Goal: Task Accomplishment & Management: Use online tool/utility

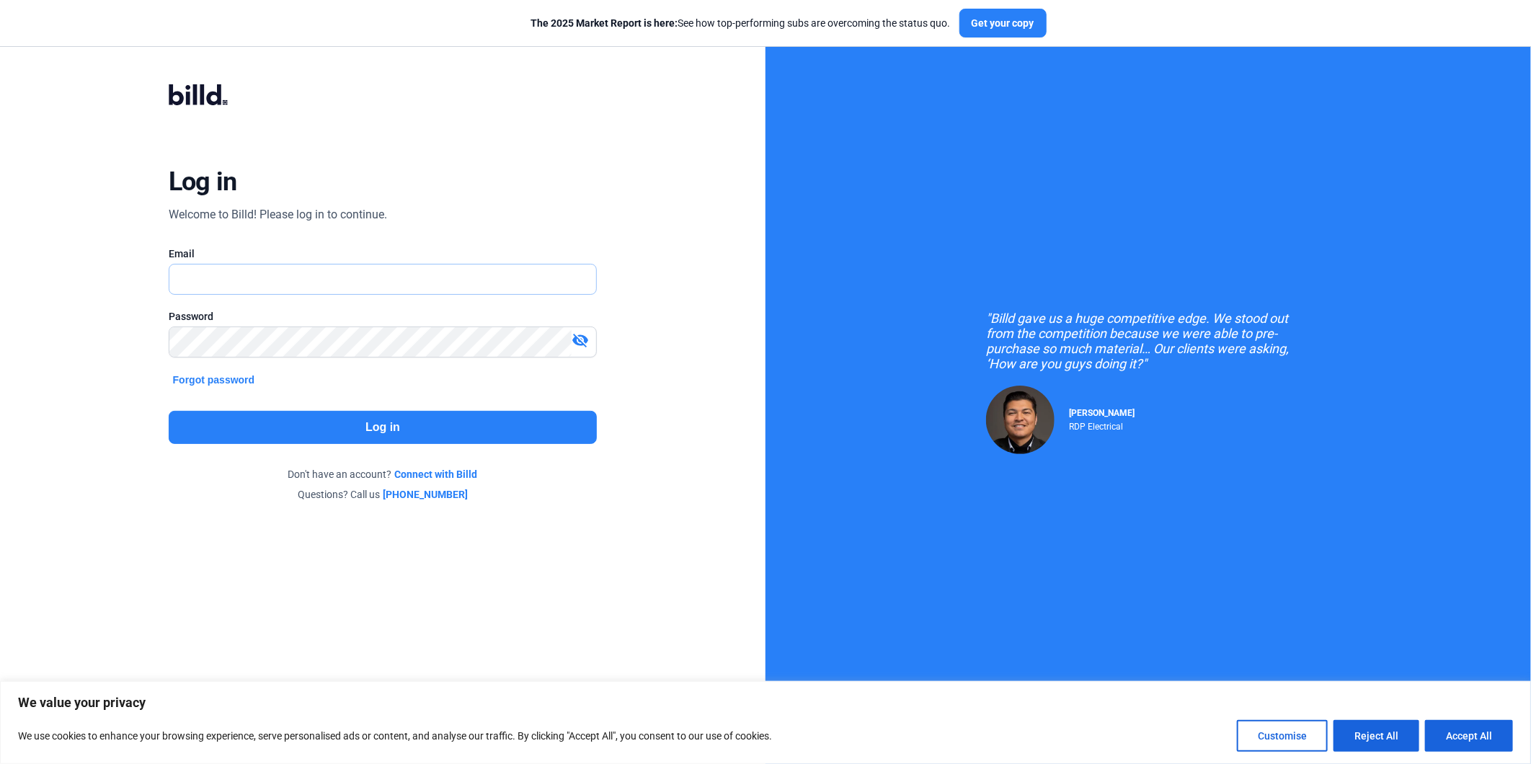
type input "[EMAIL_ADDRESS][DOMAIN_NAME]"
click at [390, 424] on button "Log in" at bounding box center [383, 427] width 429 height 33
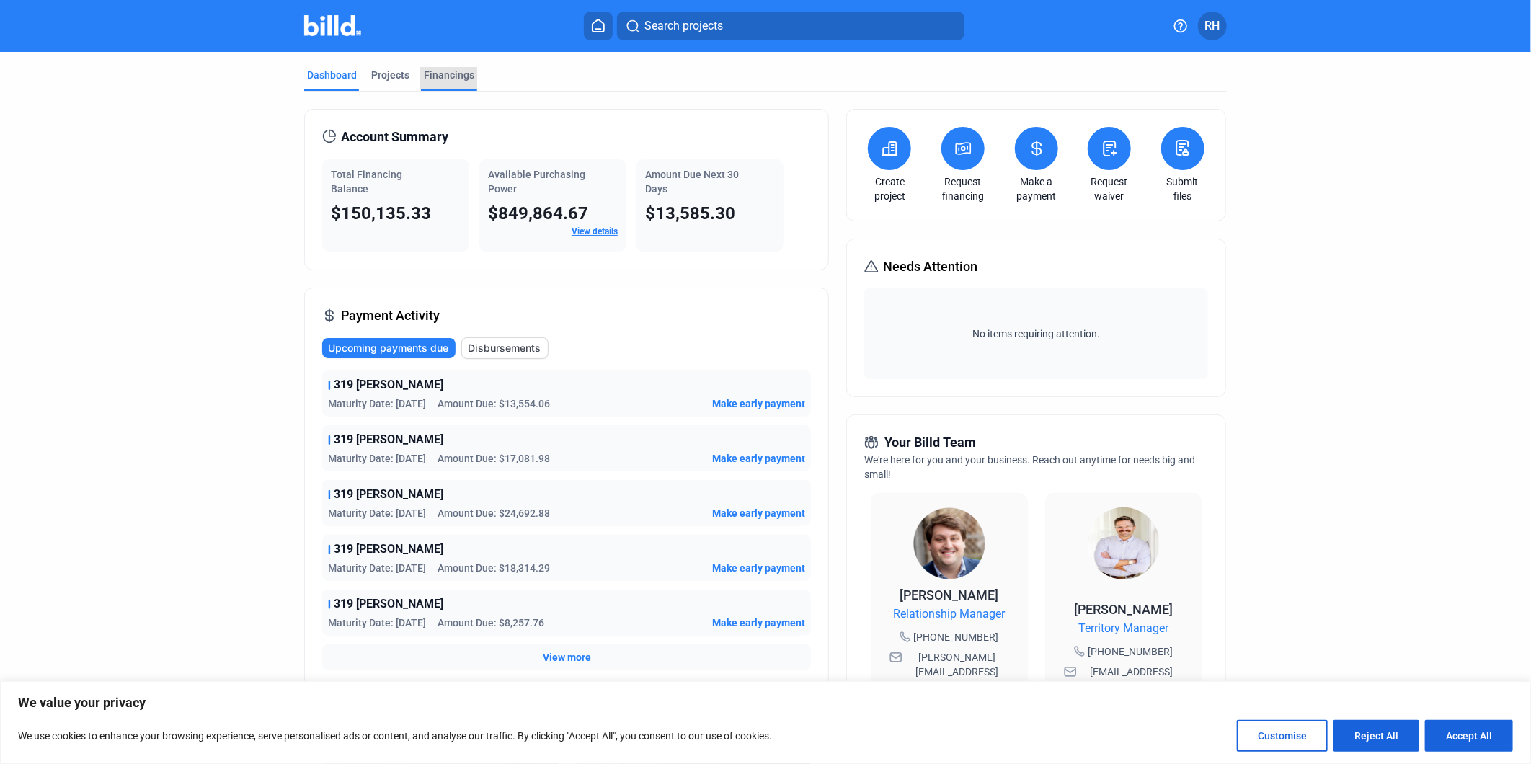
click at [458, 75] on div "Financings" at bounding box center [449, 75] width 50 height 14
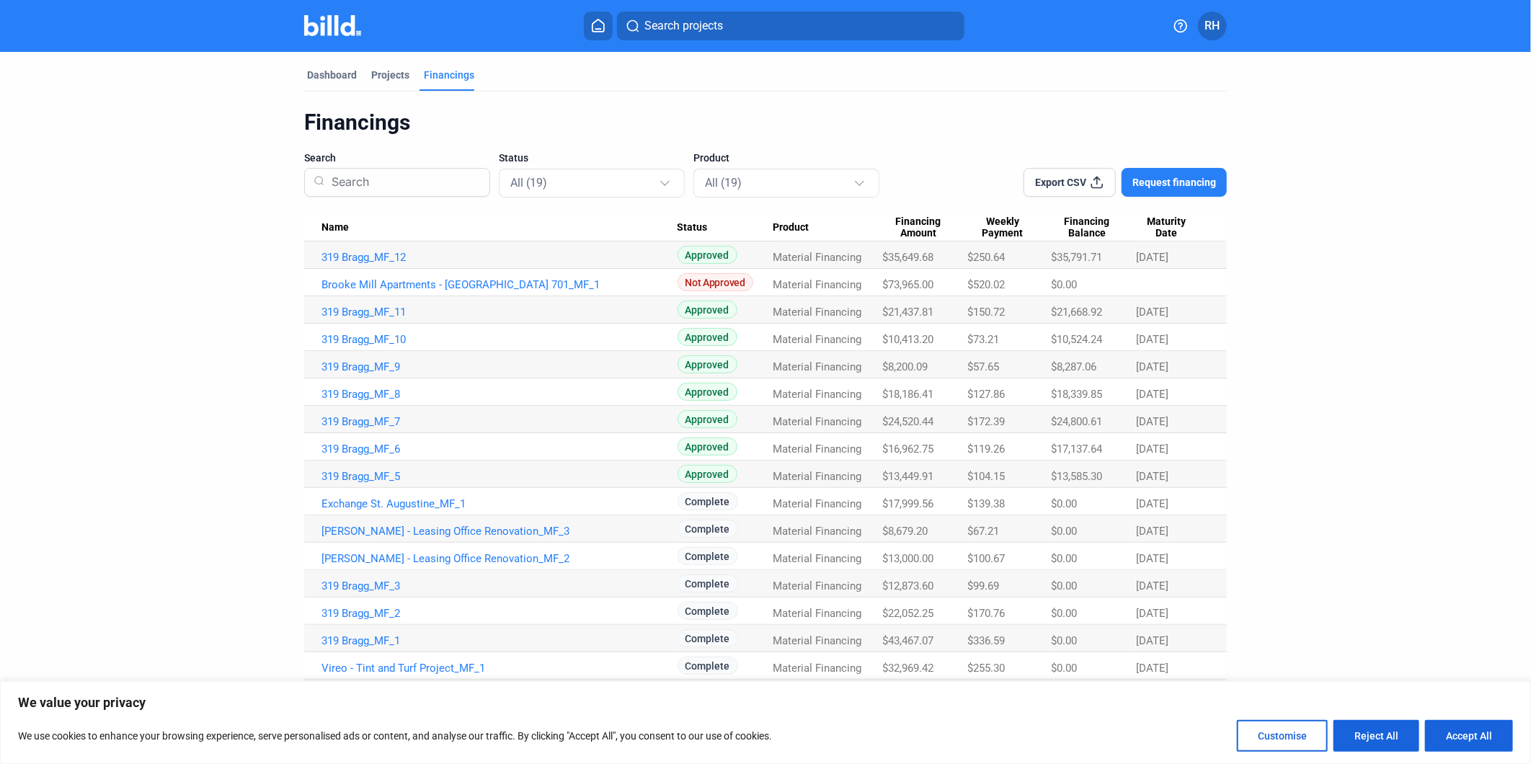
click at [456, 184] on input at bounding box center [403, 182] width 155 height 37
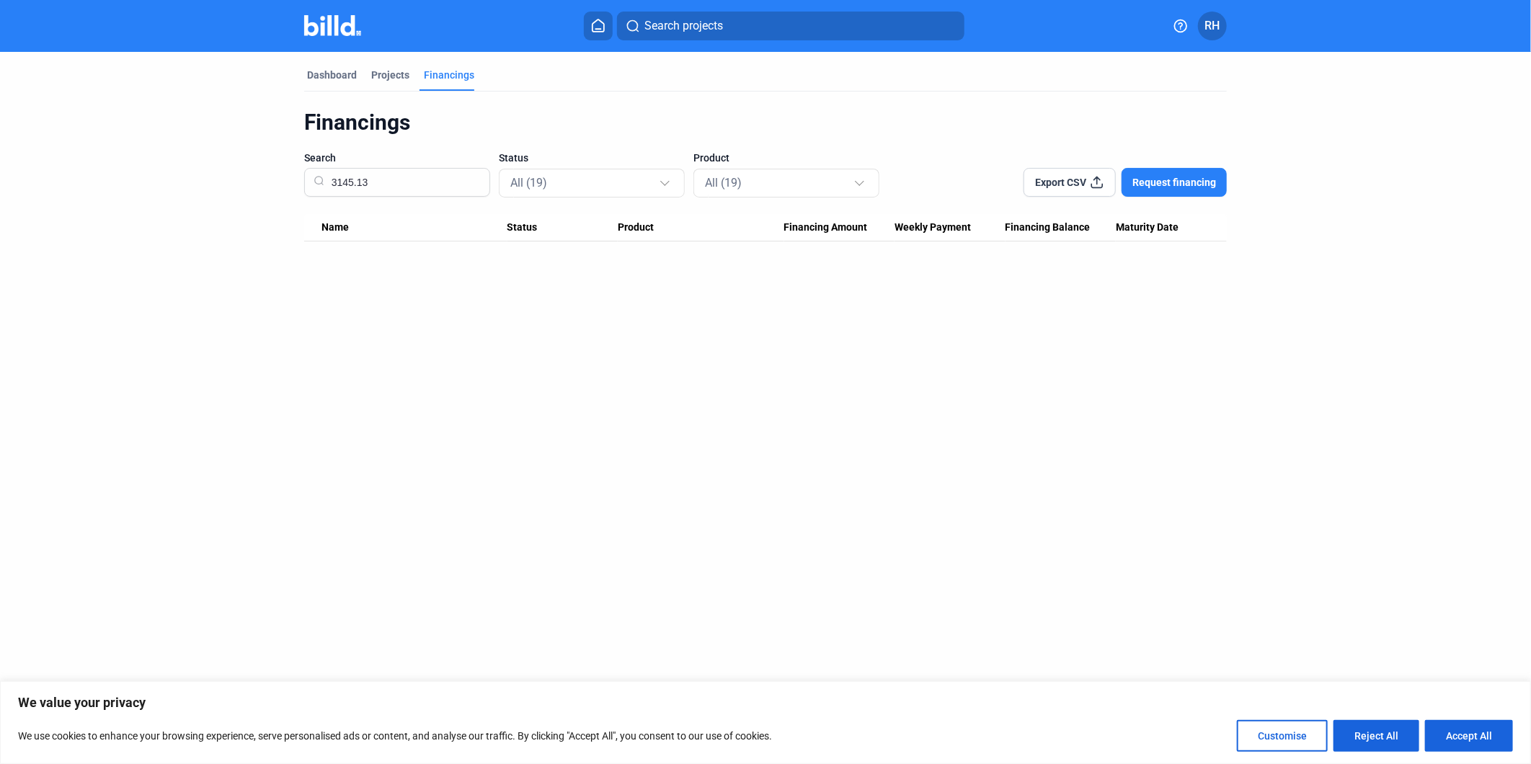
type input "3145.13"
drag, startPoint x: 406, startPoint y: 187, endPoint x: 213, endPoint y: 159, distance: 194.5
click at [213, 159] on dashboard "Dashboard Projects Financings Financings Search 3145.13 Status All (19) Product…" at bounding box center [765, 147] width 1378 height 190
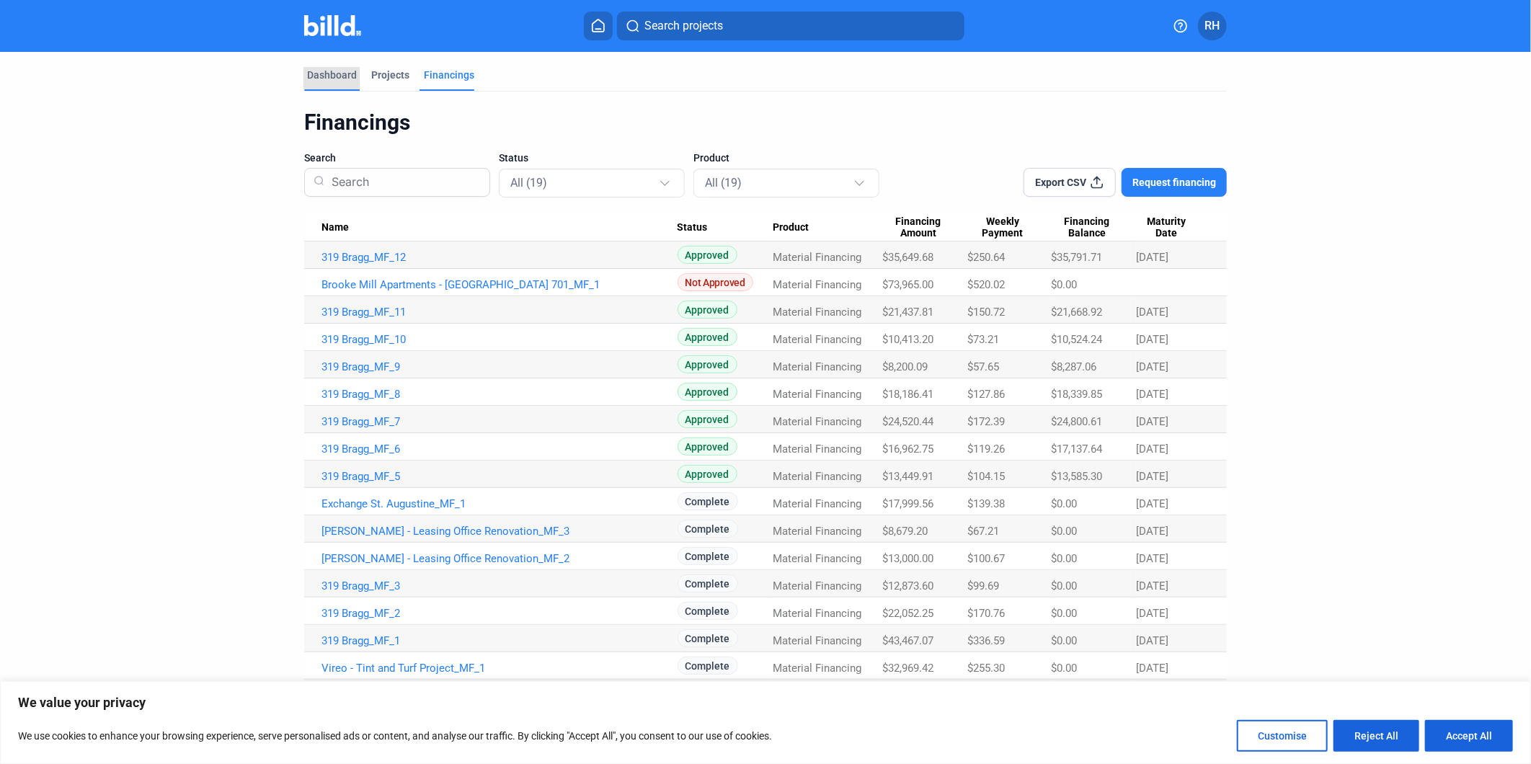
click at [332, 76] on div "Dashboard" at bounding box center [332, 75] width 50 height 14
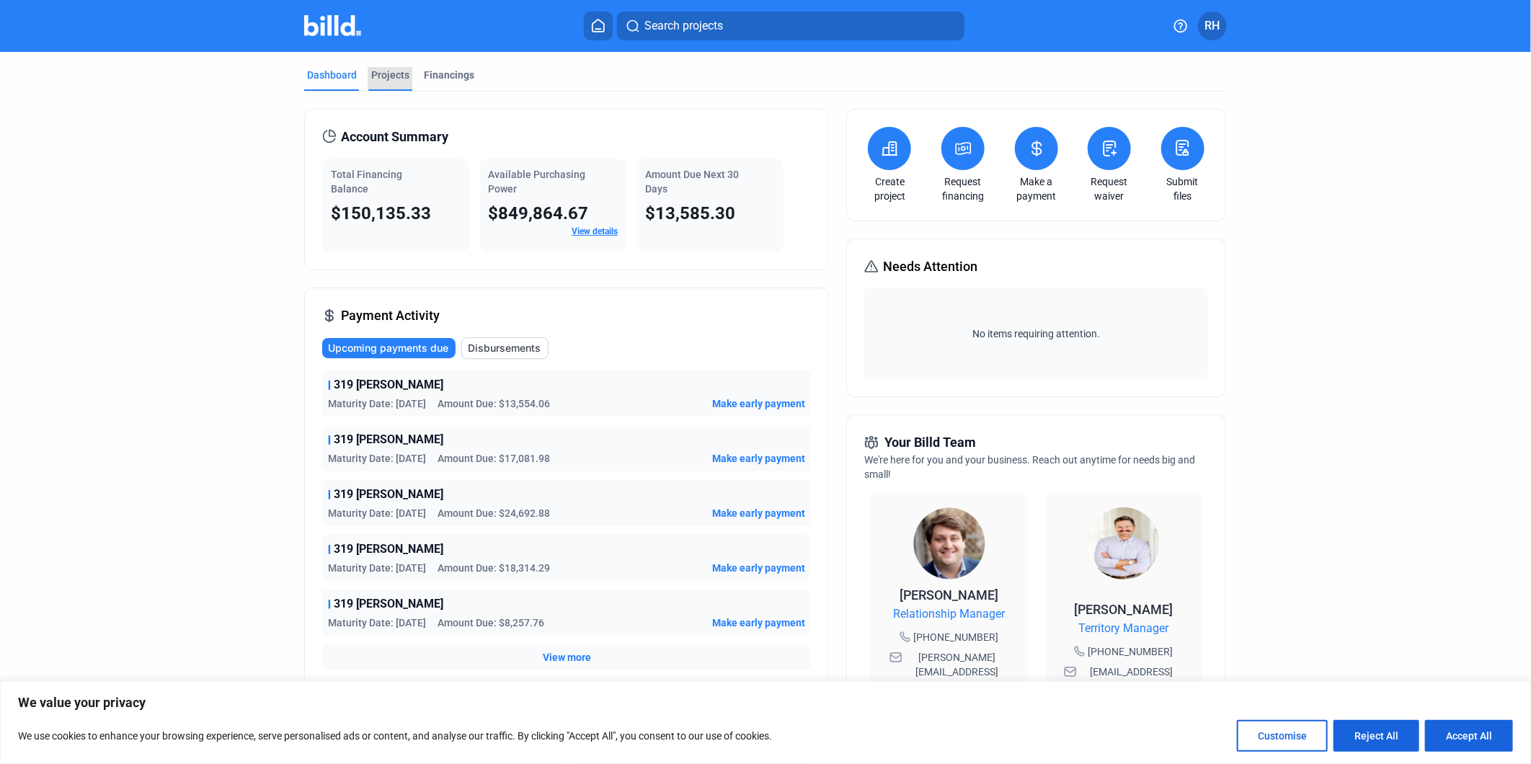
click at [386, 74] on div "Projects" at bounding box center [390, 75] width 38 height 14
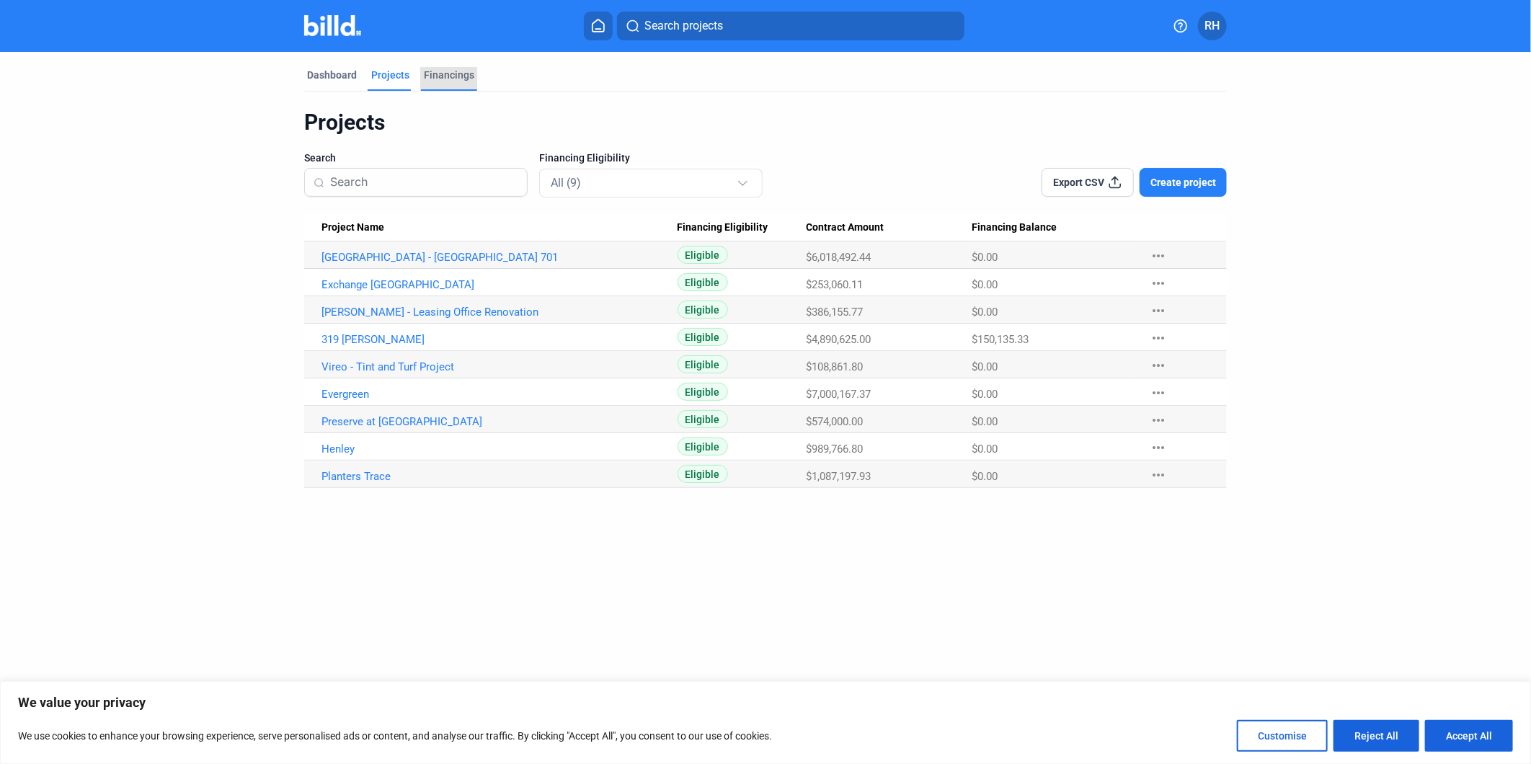
click at [445, 76] on div "Financings" at bounding box center [449, 75] width 50 height 14
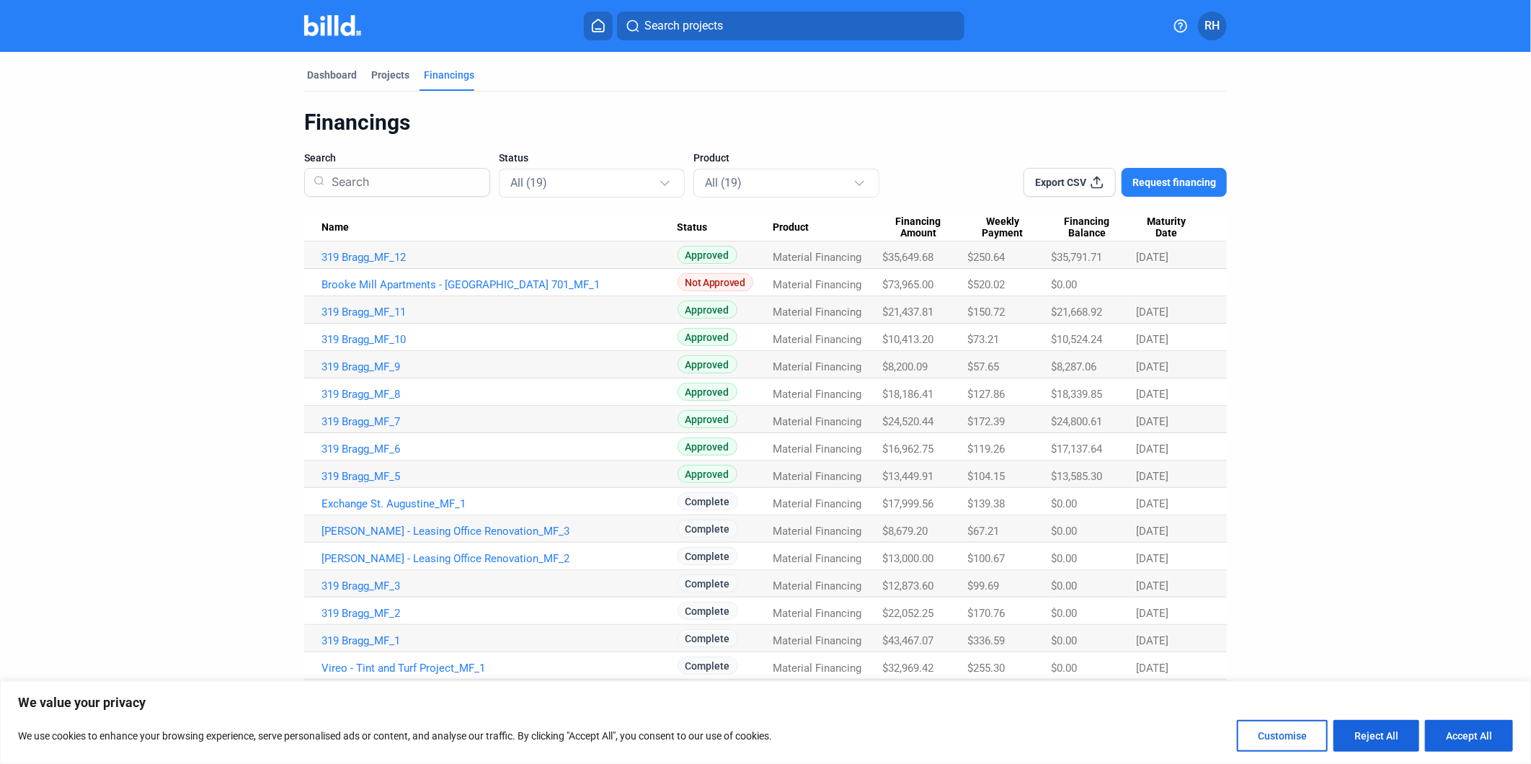
click at [1076, 186] on span "Export CSV" at bounding box center [1061, 182] width 51 height 14
click at [1215, 22] on span "RH" at bounding box center [1212, 25] width 15 height 17
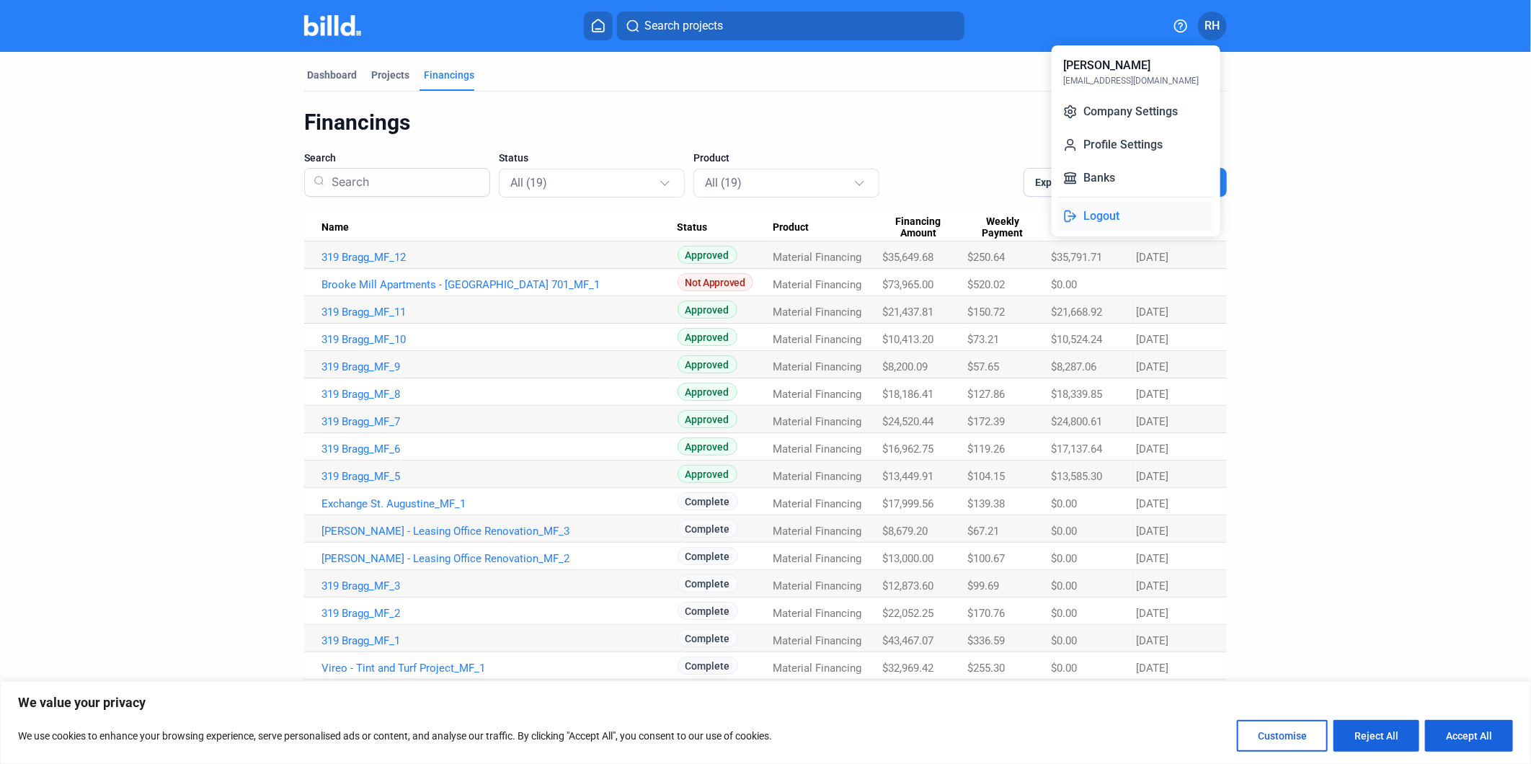
click at [1118, 218] on button "Logout" at bounding box center [1135, 216] width 157 height 29
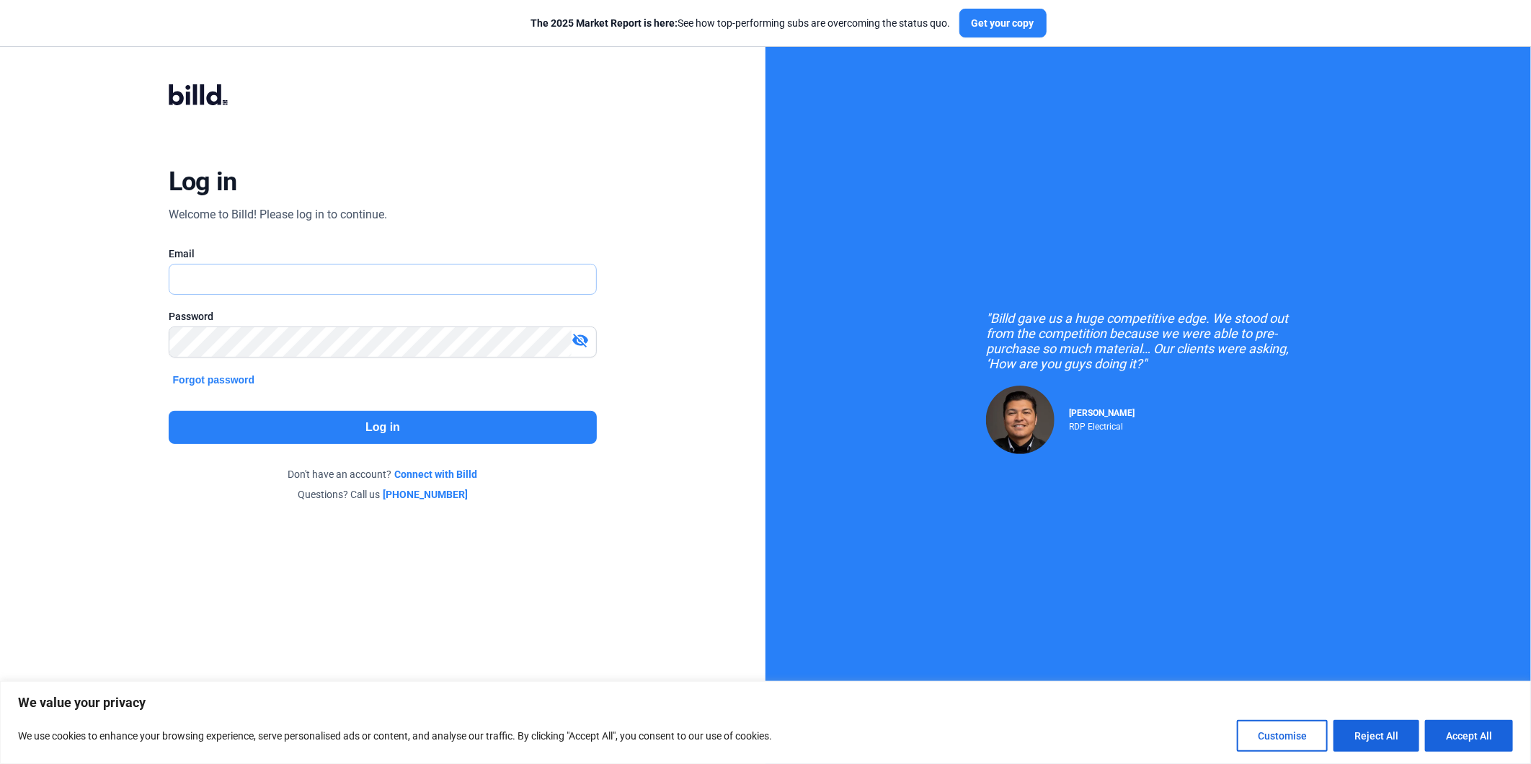
type input "[EMAIL_ADDRESS][DOMAIN_NAME]"
